Goal: Find specific page/section: Find specific page/section

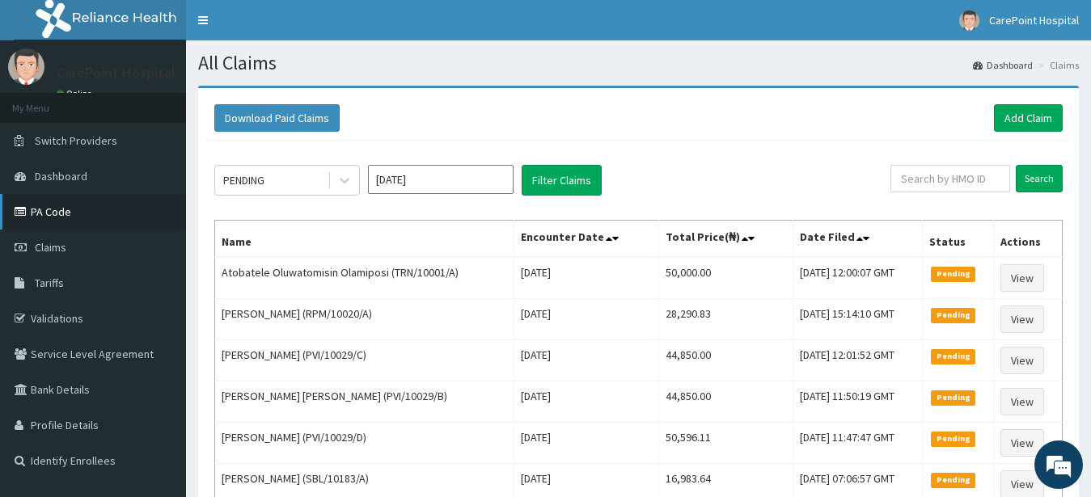
click at [126, 218] on link "PA Code" at bounding box center [93, 212] width 186 height 36
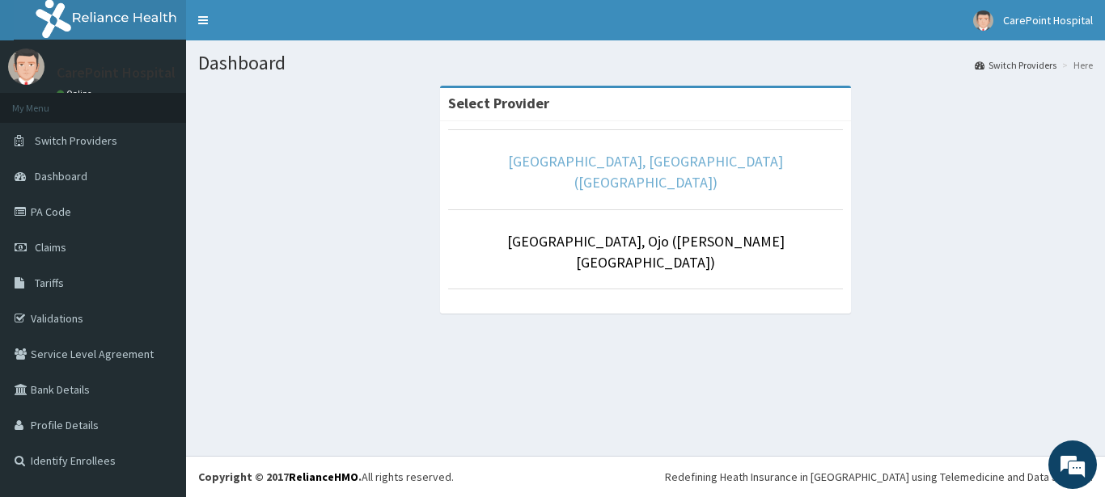
click at [569, 167] on link "[GEOGRAPHIC_DATA], [GEOGRAPHIC_DATA] ([GEOGRAPHIC_DATA])" at bounding box center [645, 172] width 275 height 40
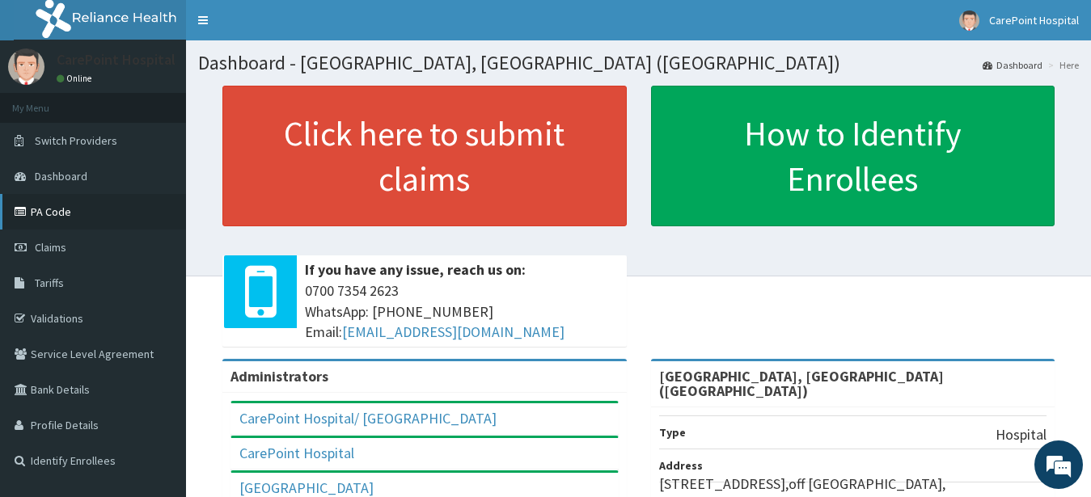
click at [45, 220] on link "PA Code" at bounding box center [93, 212] width 186 height 36
